Goal: Check status

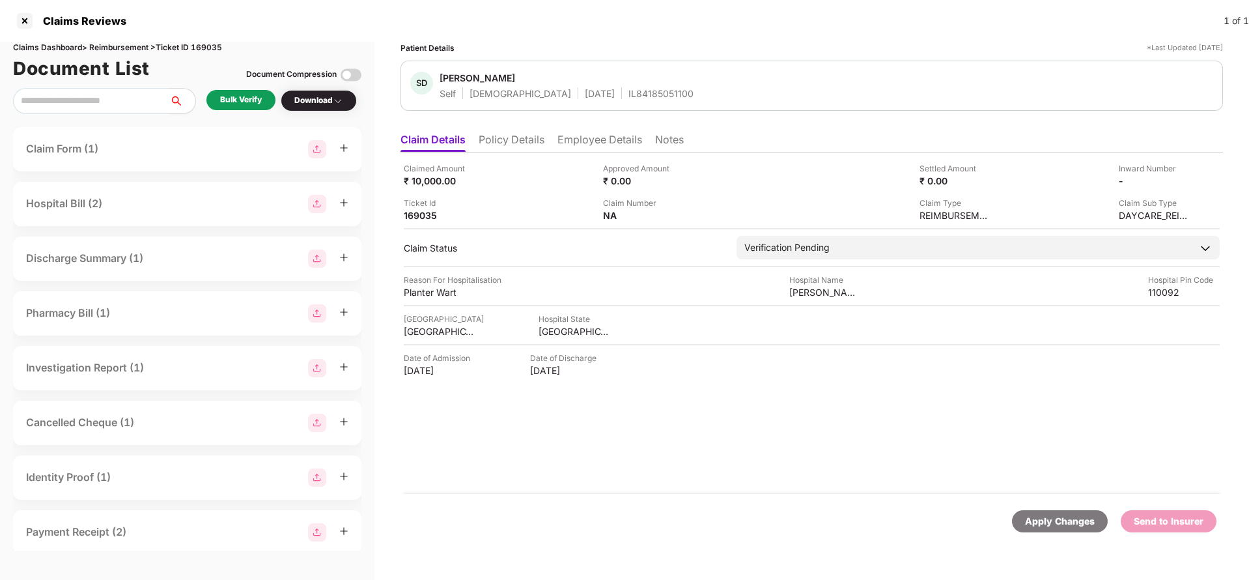
click at [534, 140] on li "Policy Details" at bounding box center [512, 142] width 66 height 19
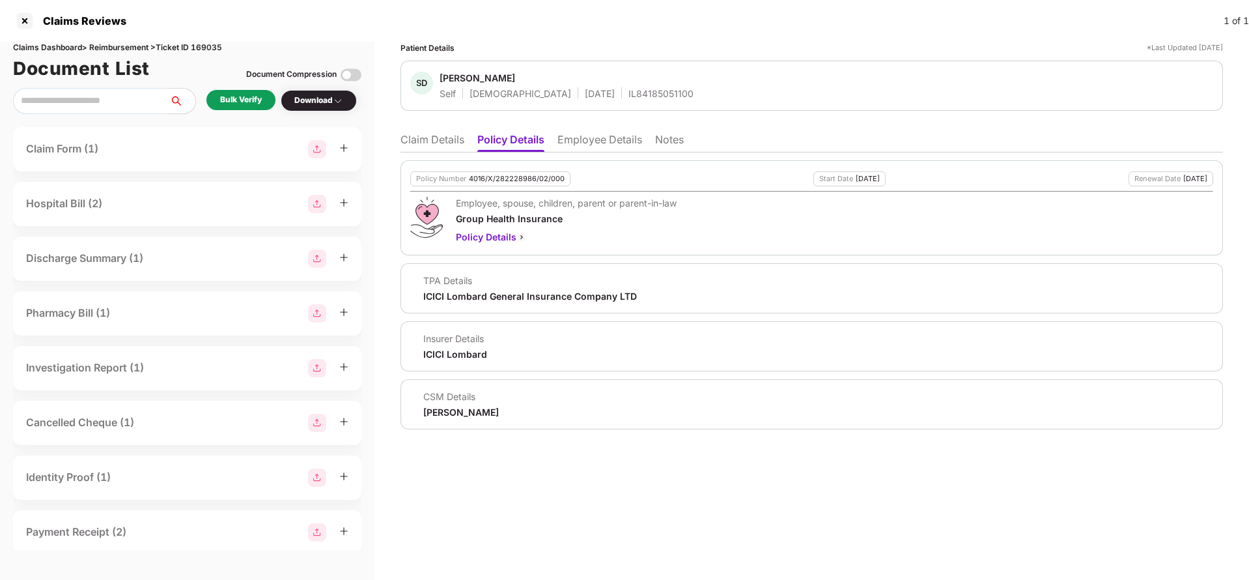
click at [509, 180] on div "4016/X/282228986/02/000" at bounding box center [517, 179] width 96 height 8
copy div "4016/X/282228986/02/000"
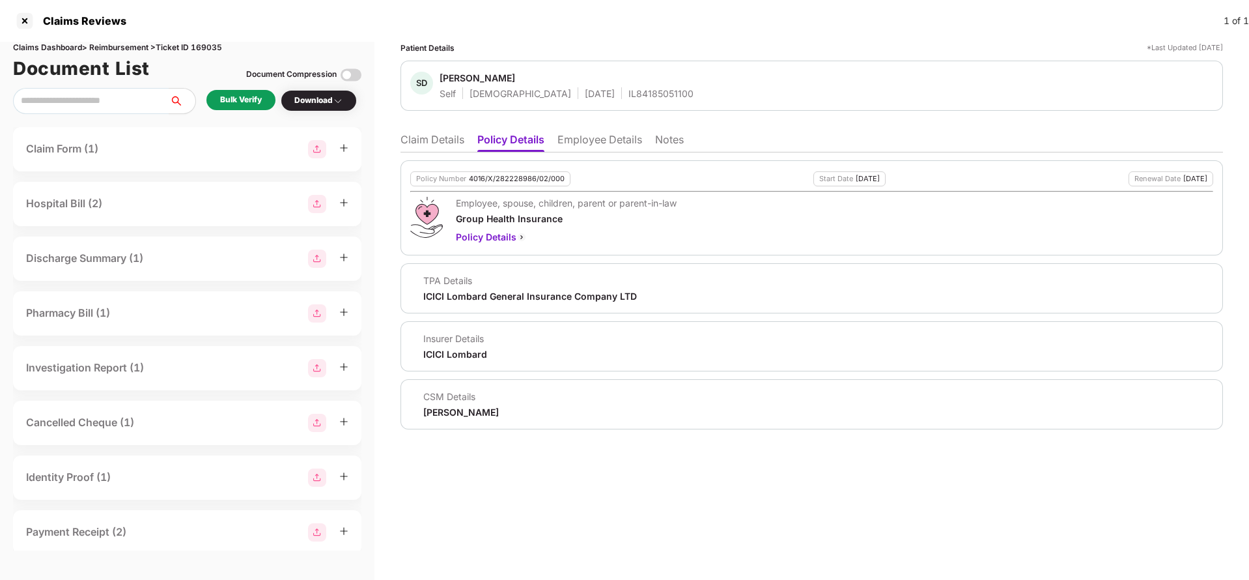
click at [628, 89] on div "IL84185051100" at bounding box center [660, 93] width 65 height 12
copy div "IL84185051100"
click at [595, 138] on li "Employee Details" at bounding box center [599, 142] width 85 height 19
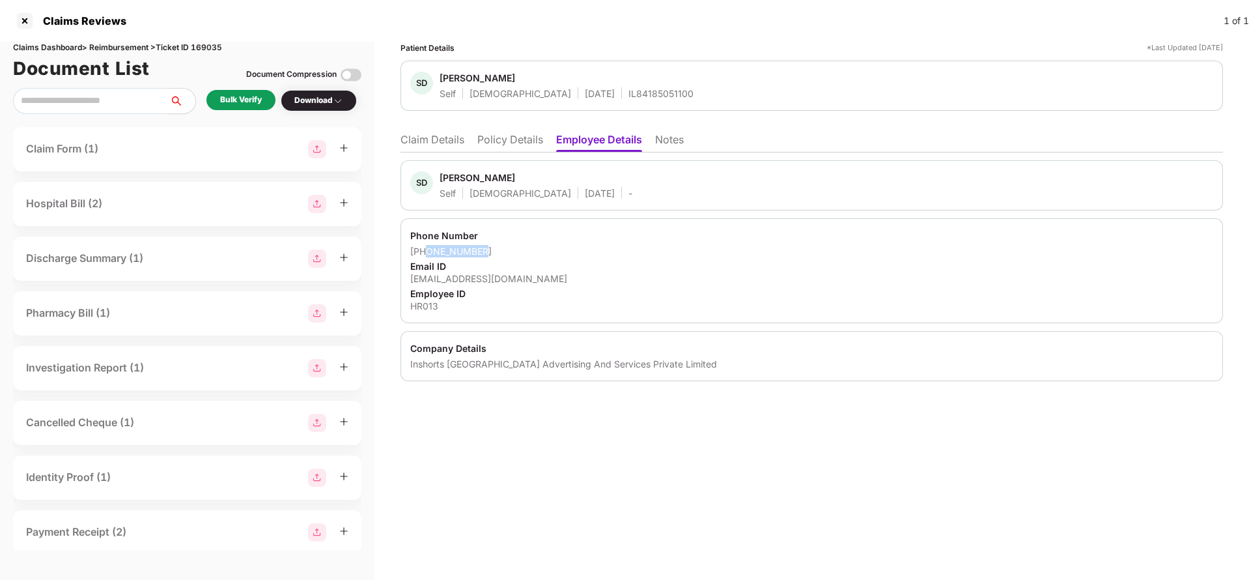
drag, startPoint x: 427, startPoint y: 251, endPoint x: 501, endPoint y: 250, distance: 74.3
click at [501, 250] on div "[PHONE_NUMBER]" at bounding box center [811, 251] width 803 height 12
copy div "9958367466"
click at [425, 139] on li "Claim Details" at bounding box center [433, 142] width 64 height 19
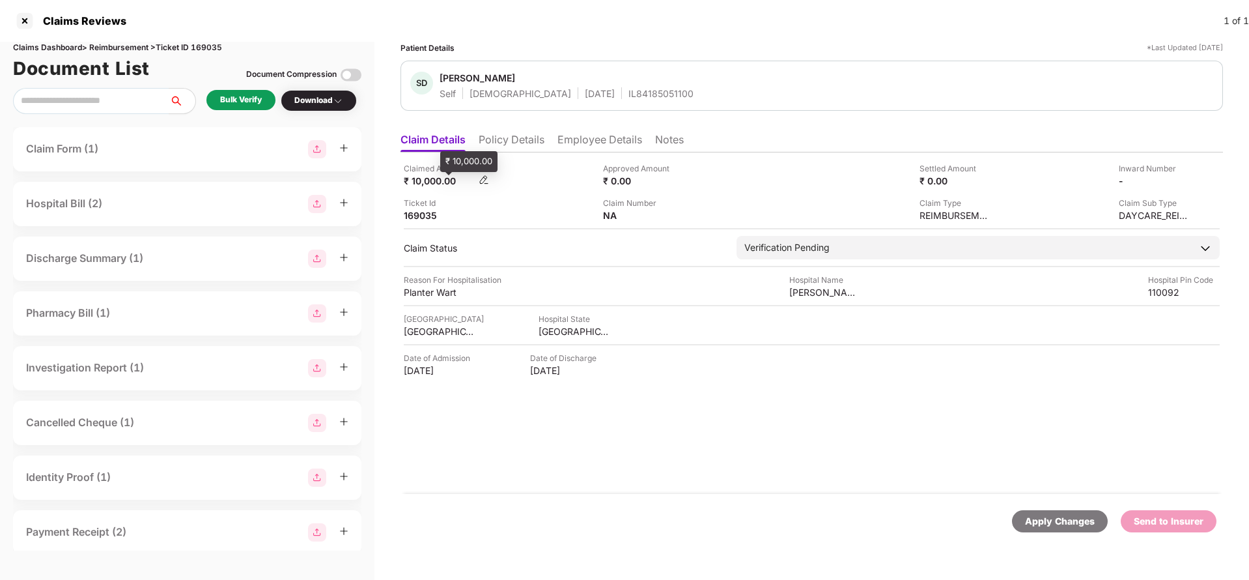
click at [420, 183] on div "₹ 10,000.00" at bounding box center [440, 181] width 72 height 12
copy div "10,000"
click at [836, 294] on div "[PERSON_NAME] Skin Clinic" at bounding box center [825, 292] width 72 height 12
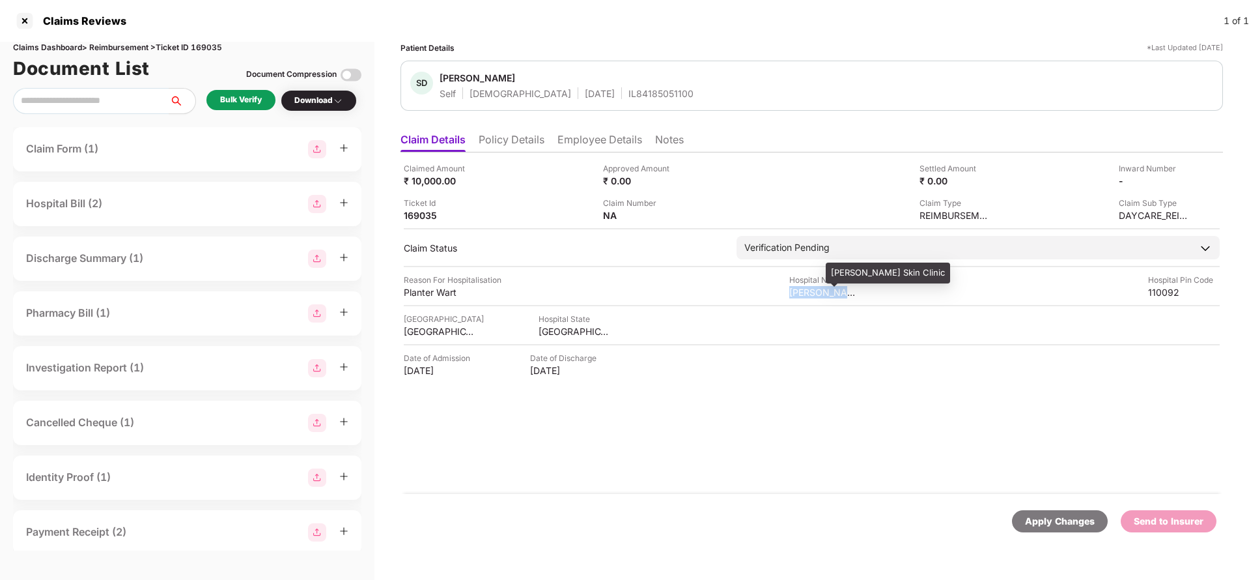
click at [836, 294] on div "[PERSON_NAME] Skin Clinic" at bounding box center [825, 292] width 72 height 12
copy div "[PERSON_NAME] Skin Clinic"
click at [239, 94] on div "Bulk Verify" at bounding box center [241, 100] width 42 height 12
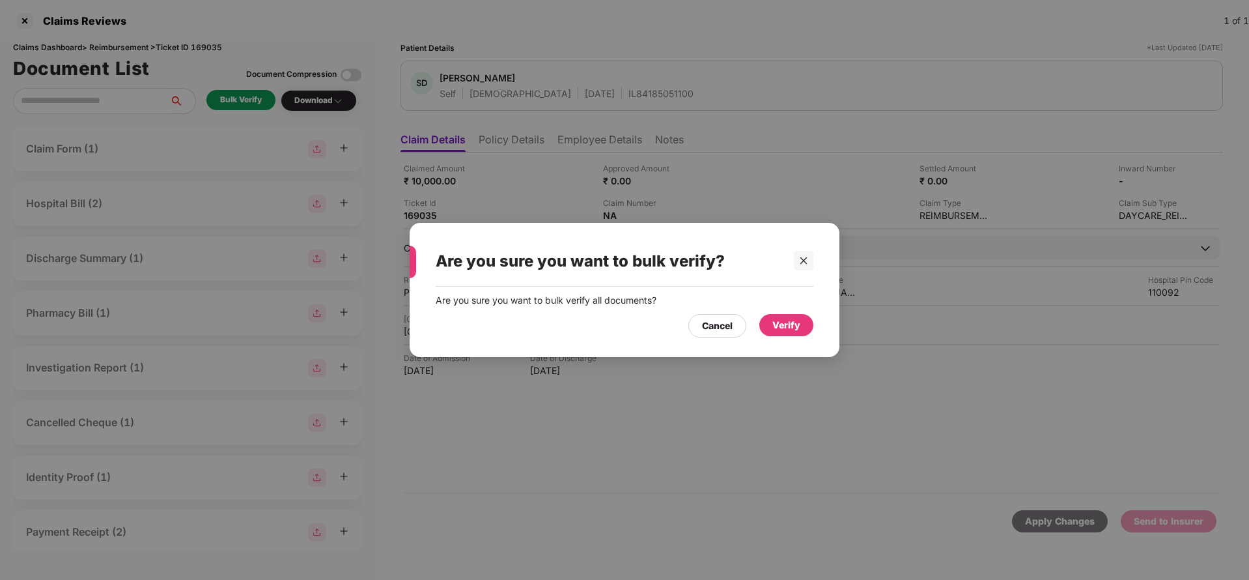
click at [784, 328] on div "Verify" at bounding box center [786, 325] width 28 height 14
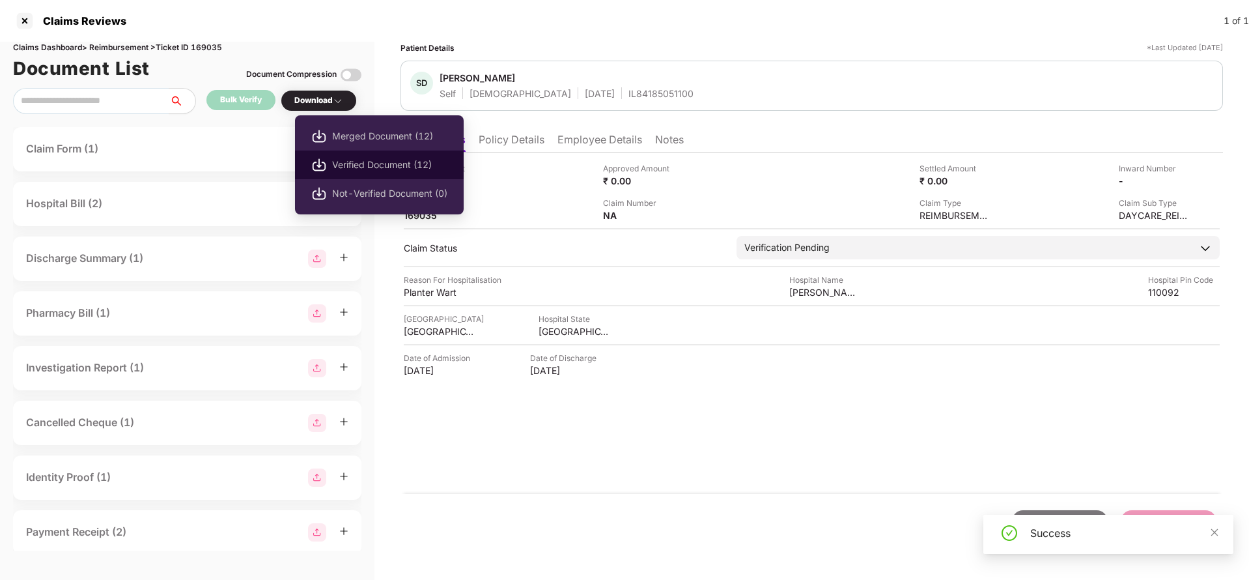
click at [369, 171] on span "Verified Document (12)" at bounding box center [389, 165] width 115 height 14
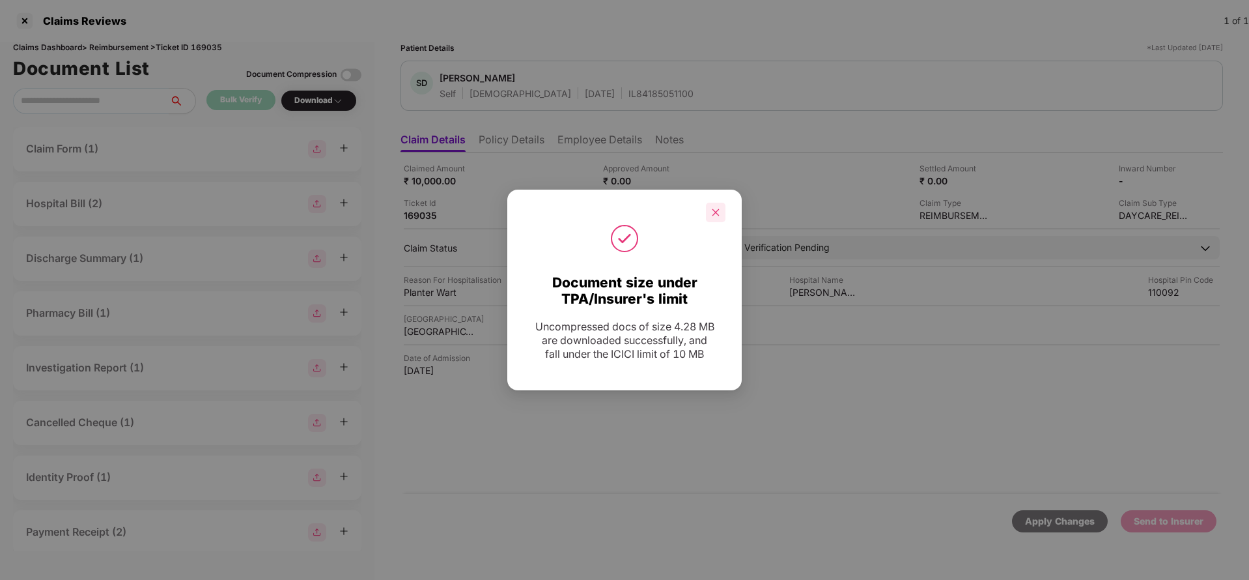
click at [714, 212] on icon "close" at bounding box center [715, 212] width 9 height 9
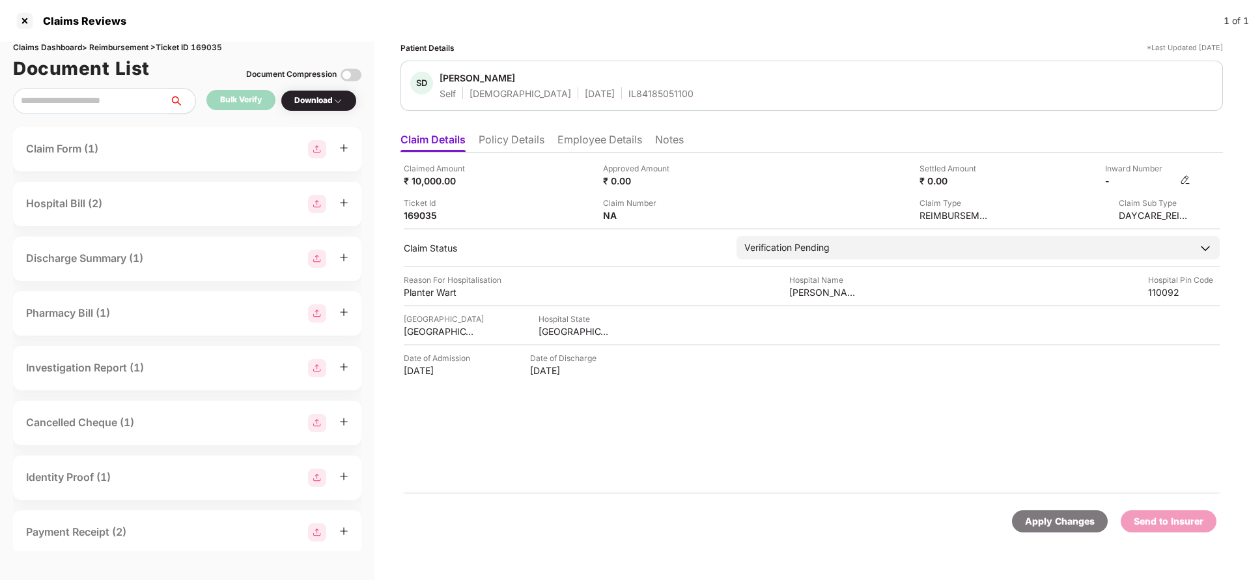
click at [1184, 178] on img at bounding box center [1185, 180] width 10 height 10
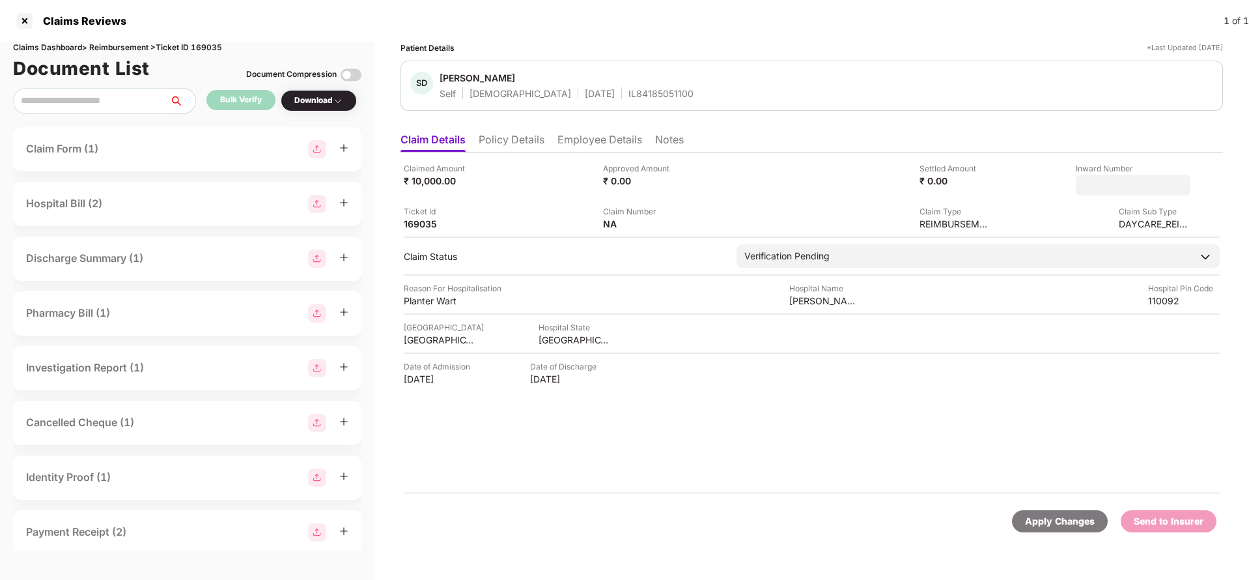
type input "**********"
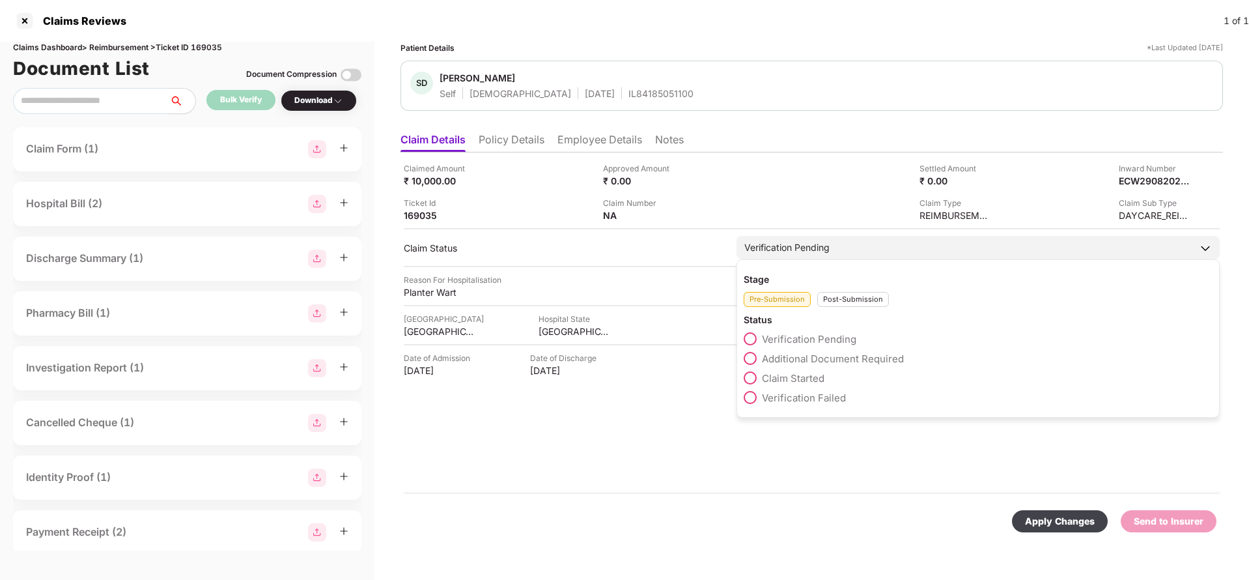
click at [851, 249] on div "Verification Pending" at bounding box center [978, 247] width 483 height 23
click at [860, 294] on div "Post-Submission" at bounding box center [853, 299] width 72 height 15
click at [818, 356] on span "Claim Under Process" at bounding box center [811, 358] width 98 height 12
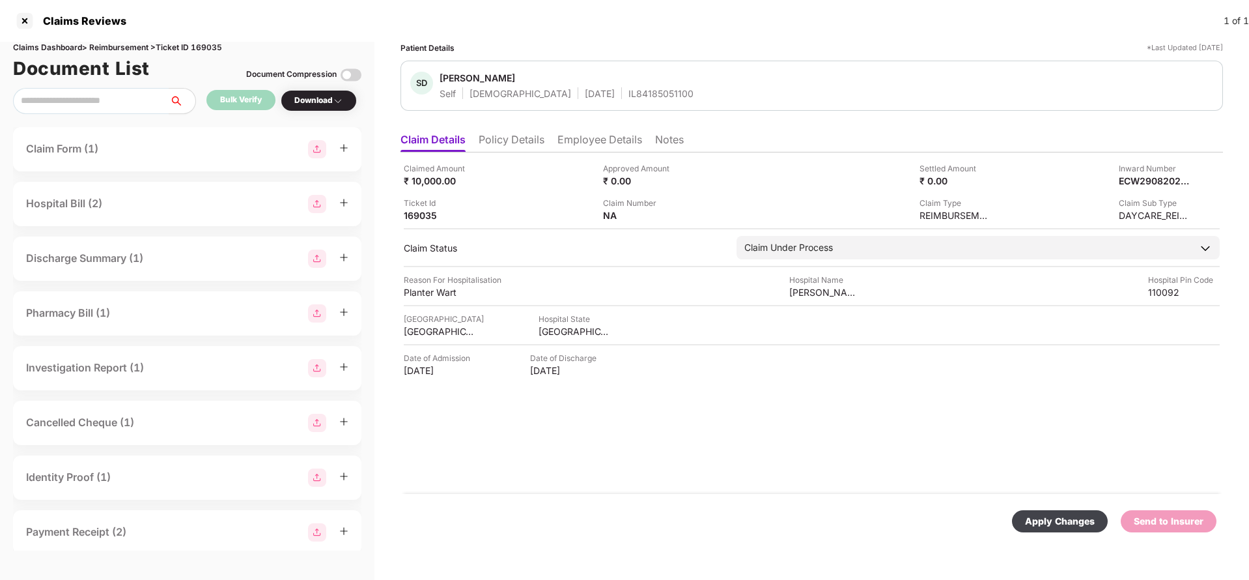
click at [1043, 512] on div "Apply Changes" at bounding box center [1060, 521] width 96 height 22
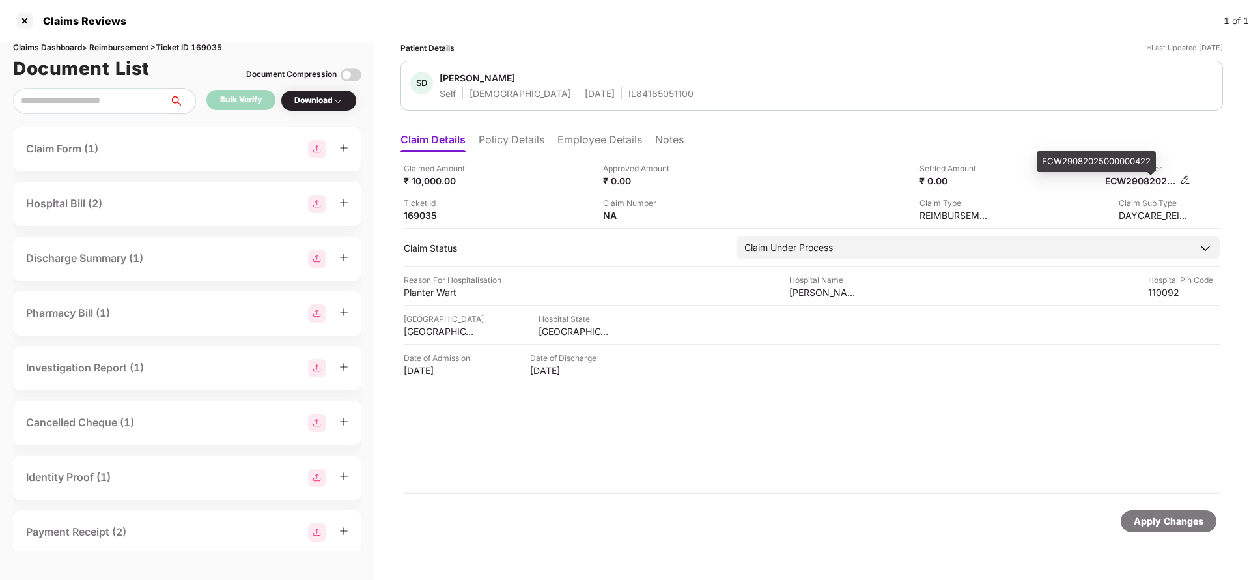
click at [1153, 178] on div "ECW29082025000000422" at bounding box center [1141, 181] width 72 height 12
copy div "ECW29082025000000422"
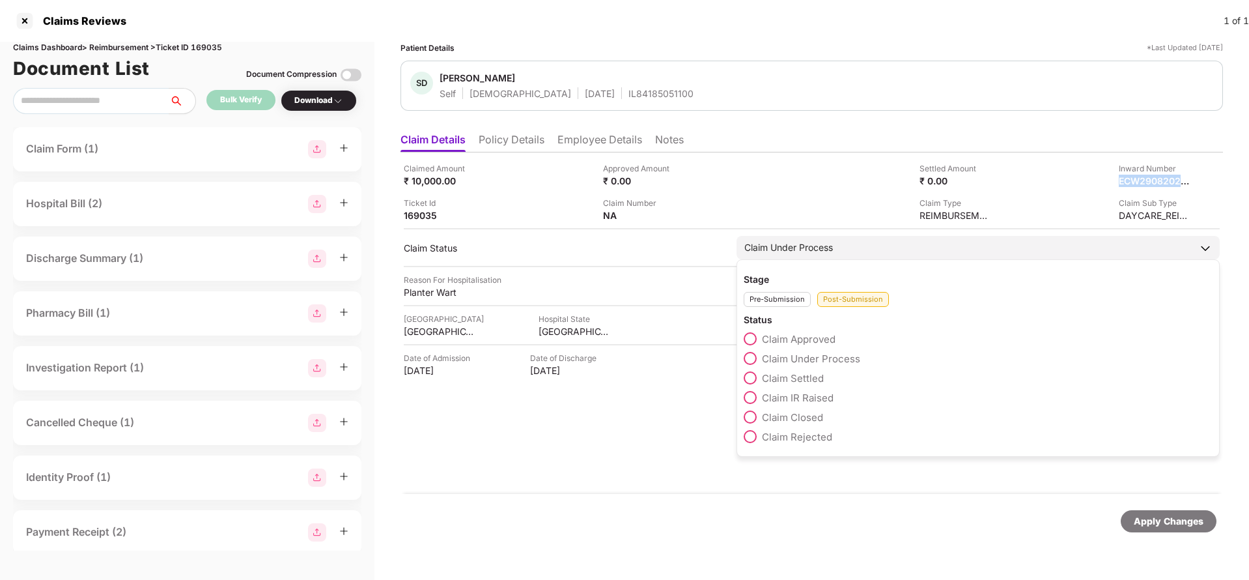
copy div "ECW29082025000000422"
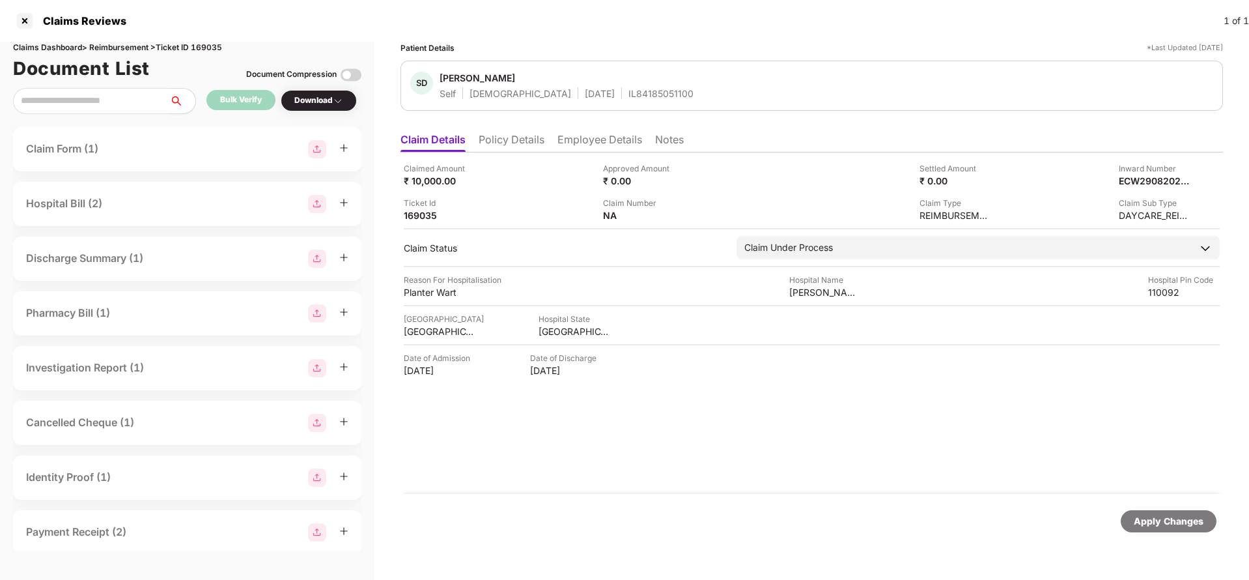
click at [628, 94] on div "IL84185051100" at bounding box center [660, 93] width 65 height 12
copy div "IL84185051100"
click at [1159, 527] on div "Apply Changes" at bounding box center [1169, 521] width 70 height 14
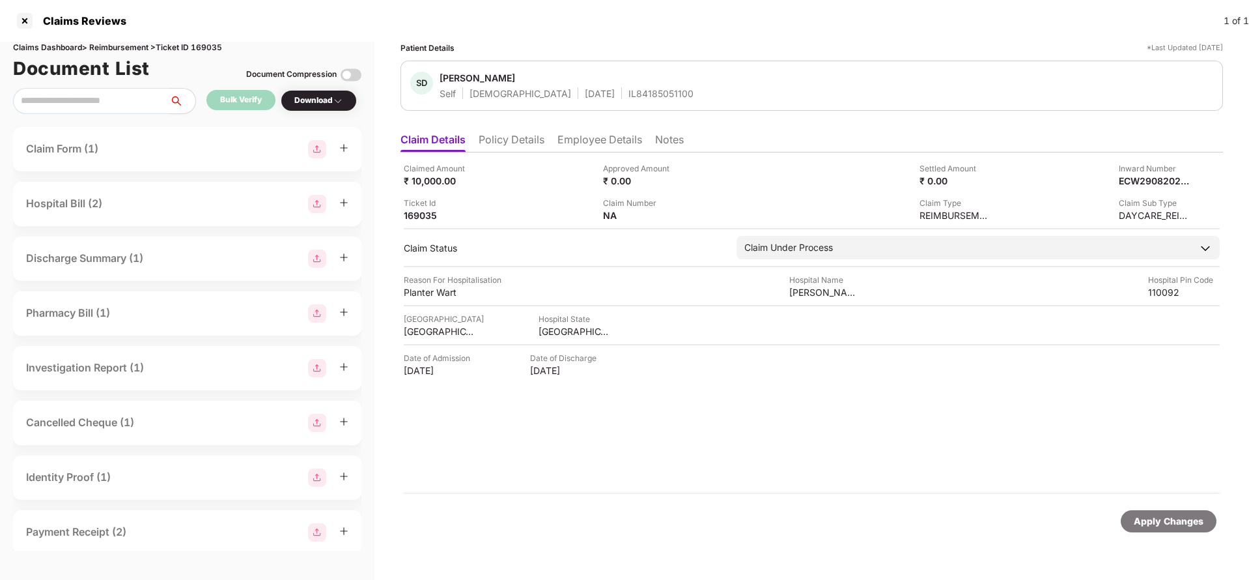
click at [201, 49] on div "Claims Dashboard > Reimbursement > Ticket ID 169035" at bounding box center [187, 48] width 348 height 12
copy div "169035"
click at [1157, 526] on div "Apply Changes" at bounding box center [1169, 521] width 70 height 14
